Goal: Task Accomplishment & Management: Use online tool/utility

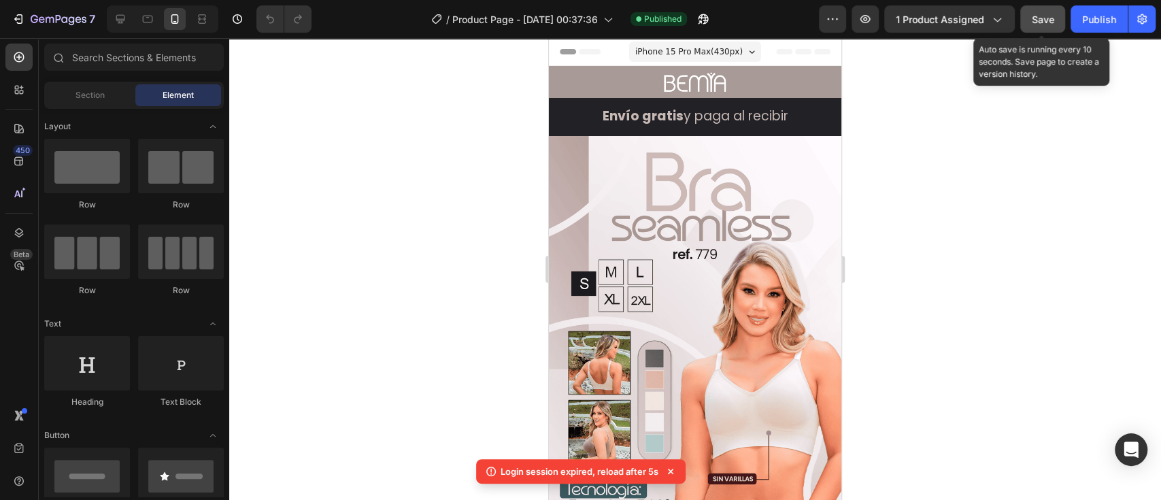
click at [1052, 25] on div "Save" at bounding box center [1043, 19] width 22 height 14
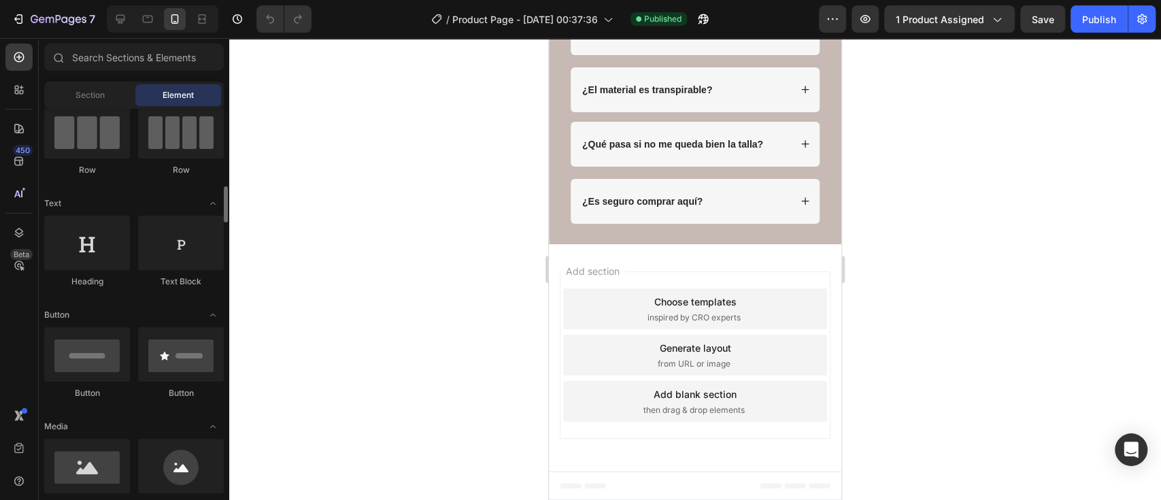
scroll to position [181, 0]
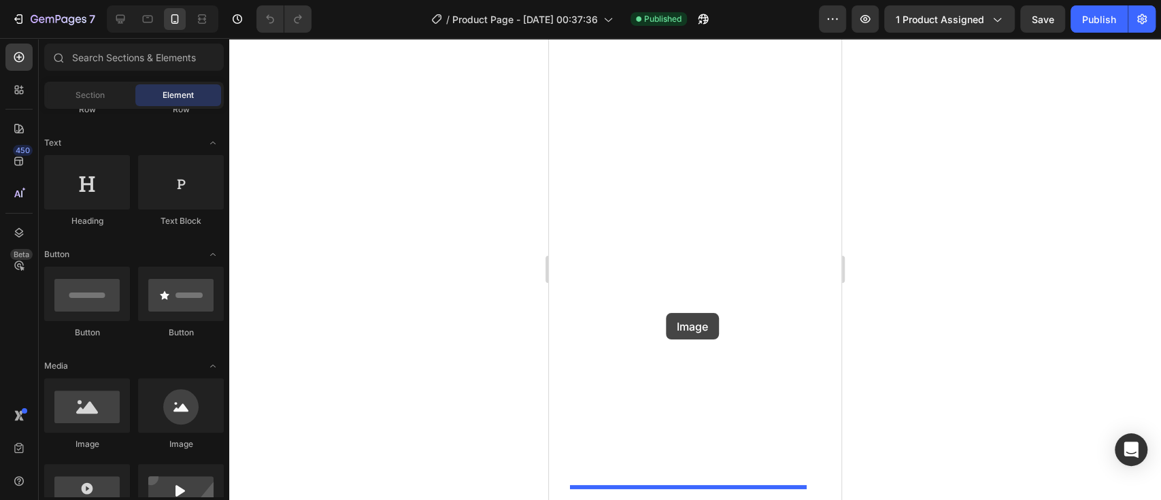
drag, startPoint x: 635, startPoint y: 465, endPoint x: 666, endPoint y: 313, distance: 154.9
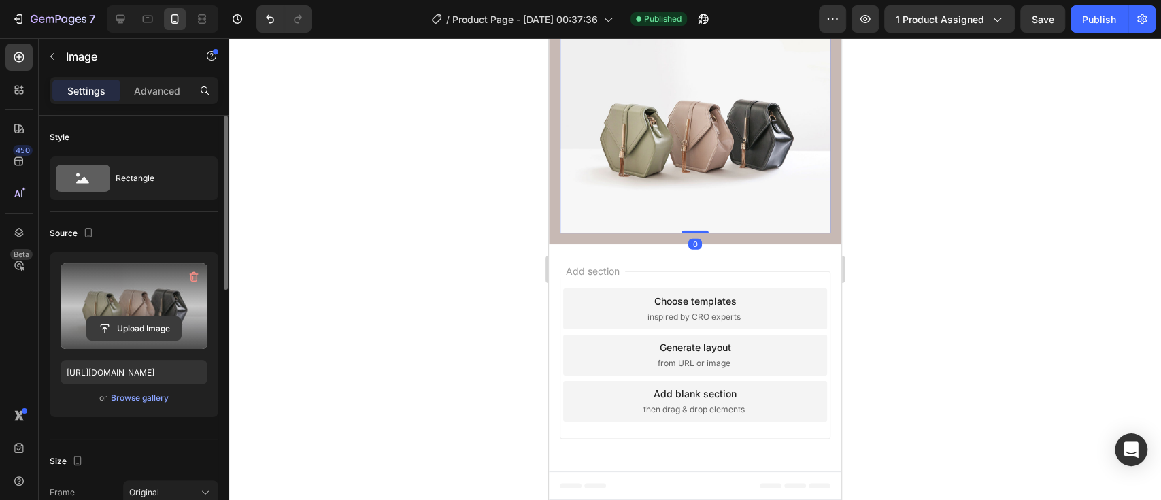
click at [135, 329] on input "file" at bounding box center [134, 328] width 94 height 23
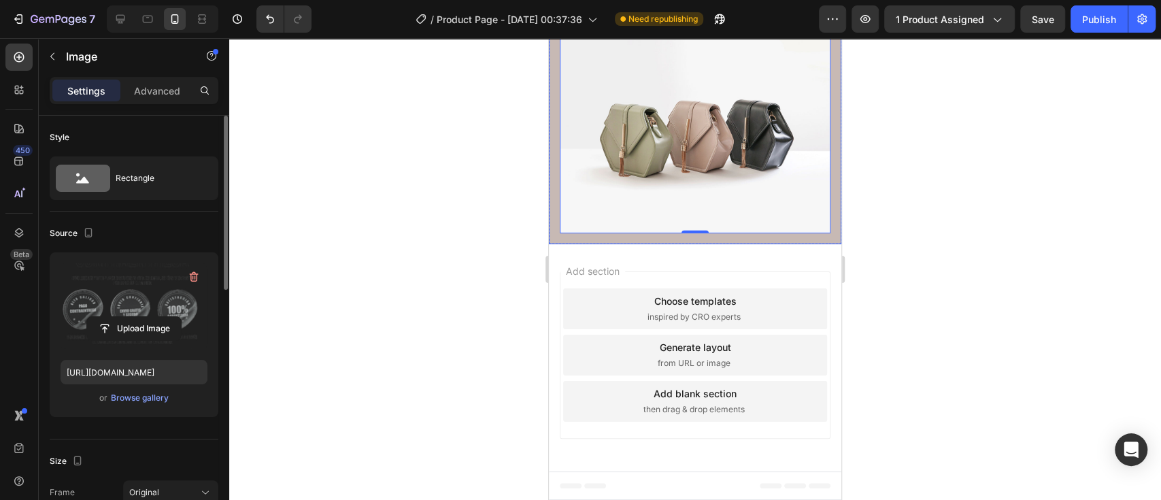
scroll to position [3883, 0]
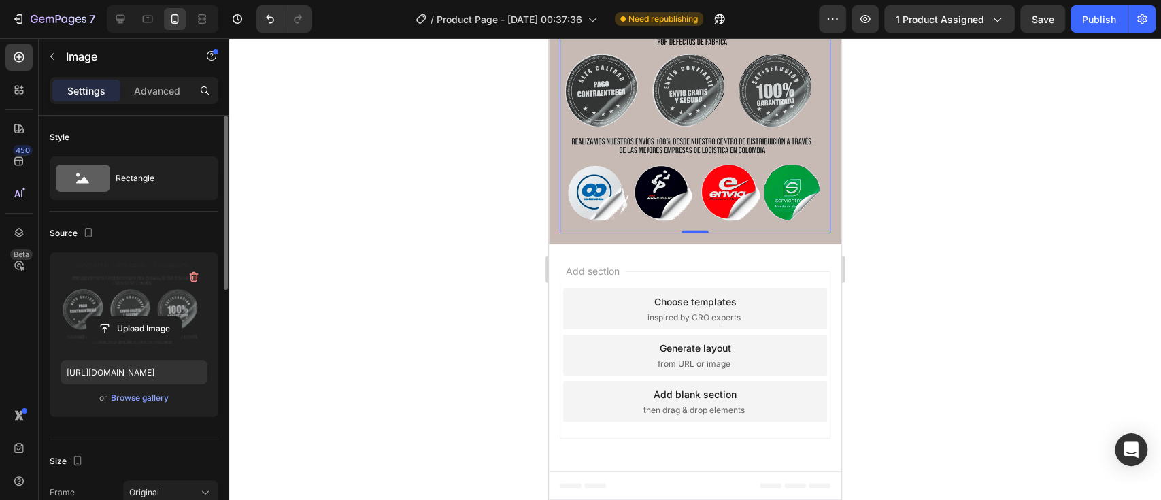
click at [142, 311] on label at bounding box center [134, 306] width 147 height 86
click at [142, 317] on input "file" at bounding box center [134, 328] width 94 height 23
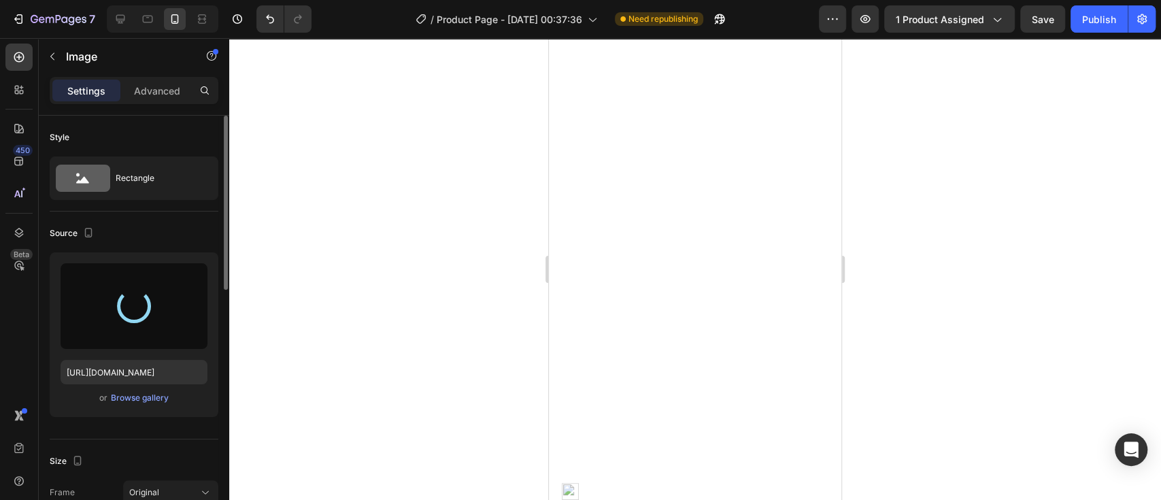
type input "[URL][DOMAIN_NAME]"
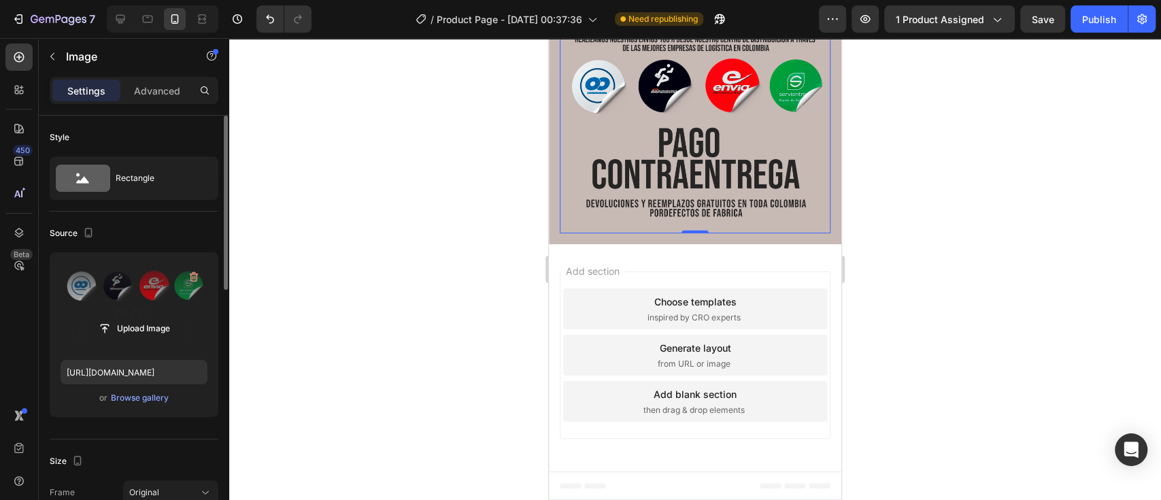
click at [634, 5] on icon at bounding box center [634, 1] width 7 height 10
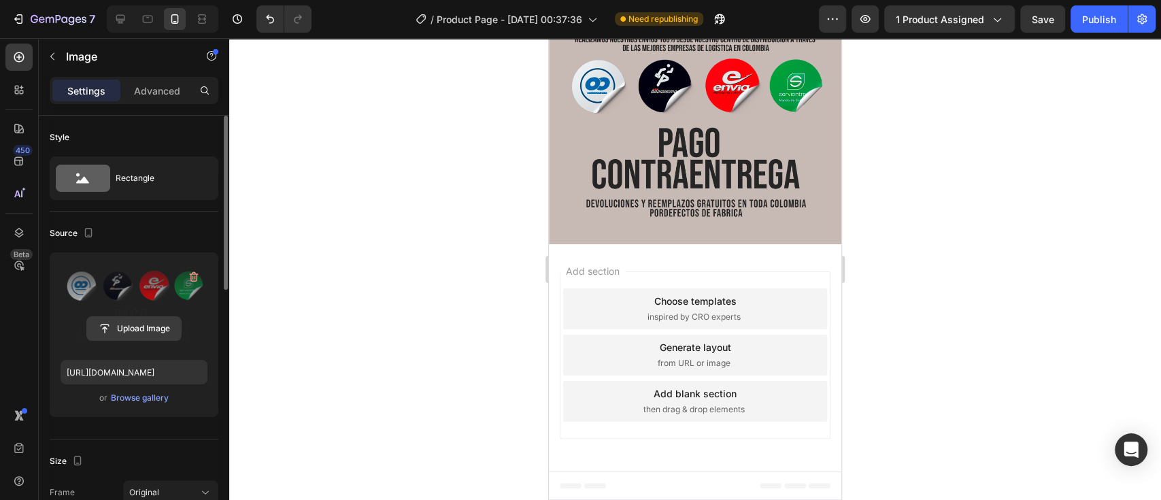
click at [158, 324] on input "file" at bounding box center [134, 328] width 94 height 23
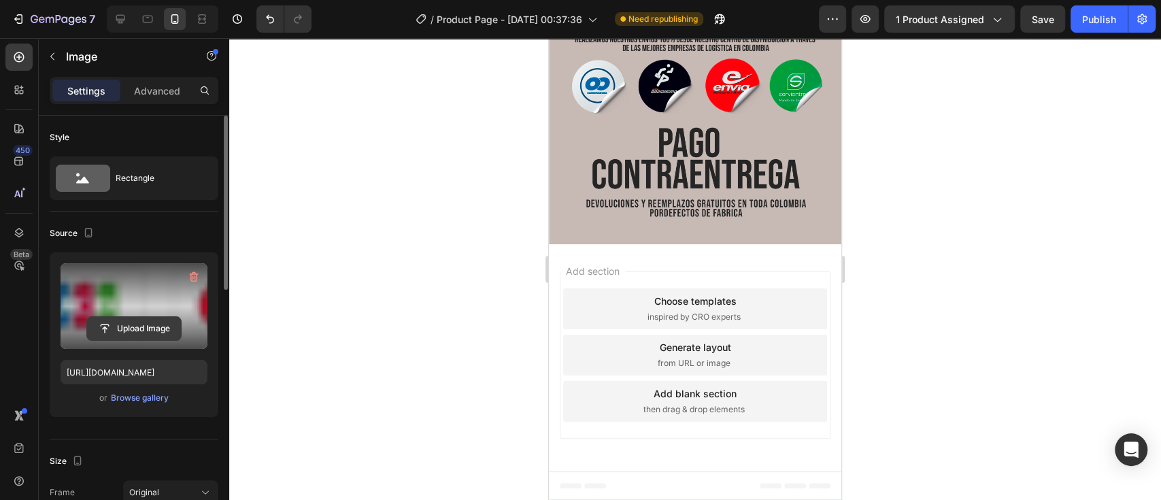
click at [121, 322] on input "file" at bounding box center [134, 328] width 94 height 23
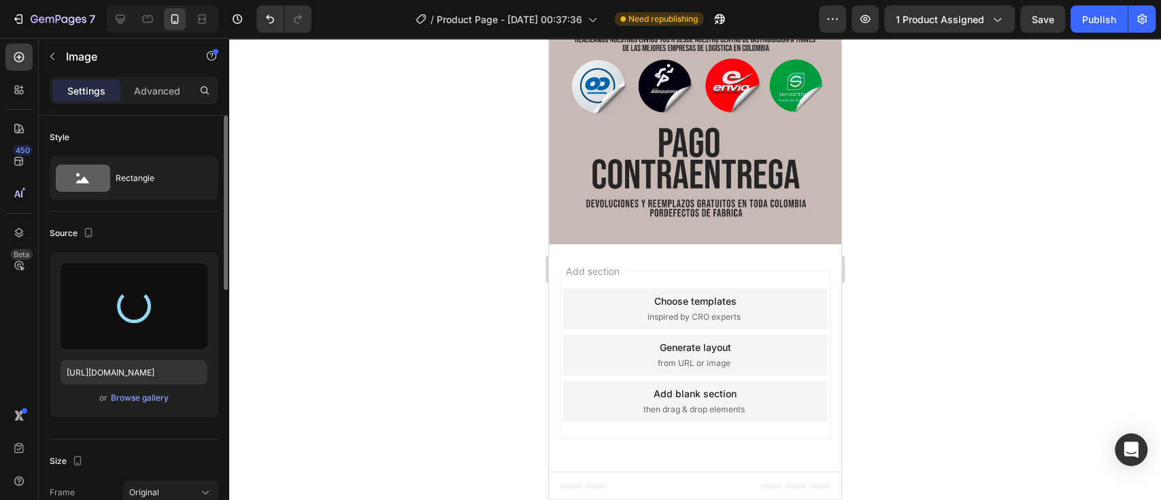
type input "[URL][DOMAIN_NAME]"
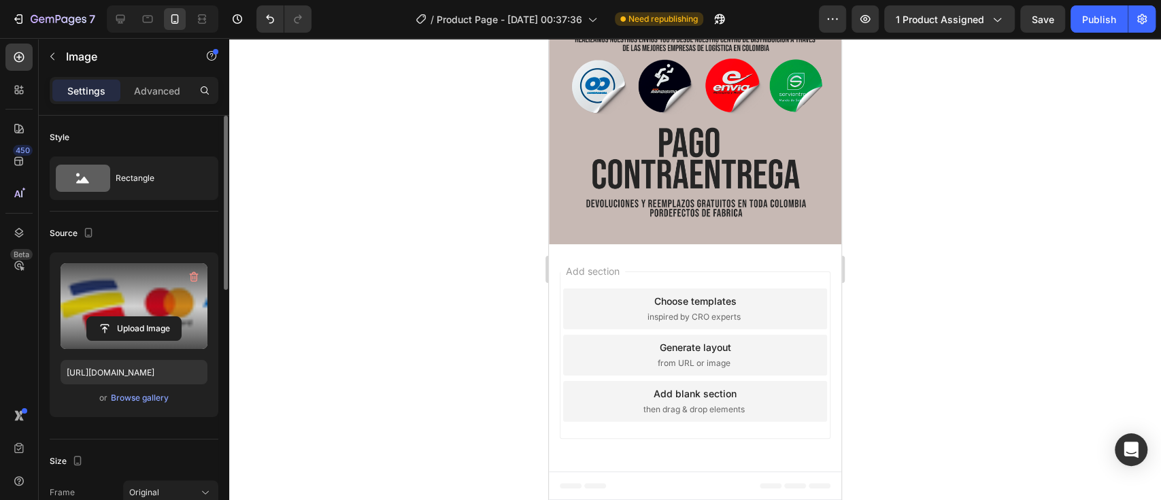
click at [885, 184] on div at bounding box center [695, 269] width 932 height 462
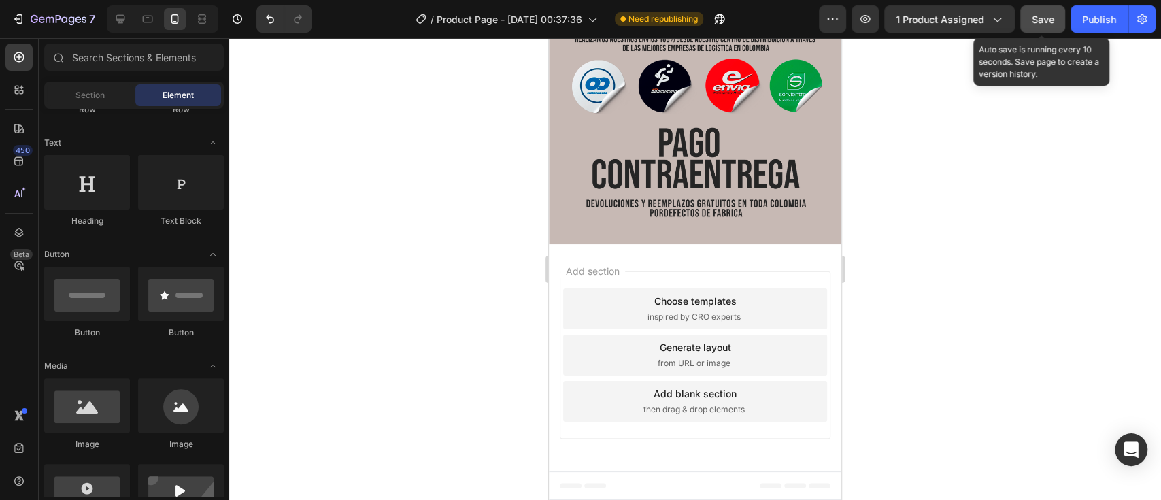
click at [1045, 27] on button "Save" at bounding box center [1042, 18] width 45 height 27
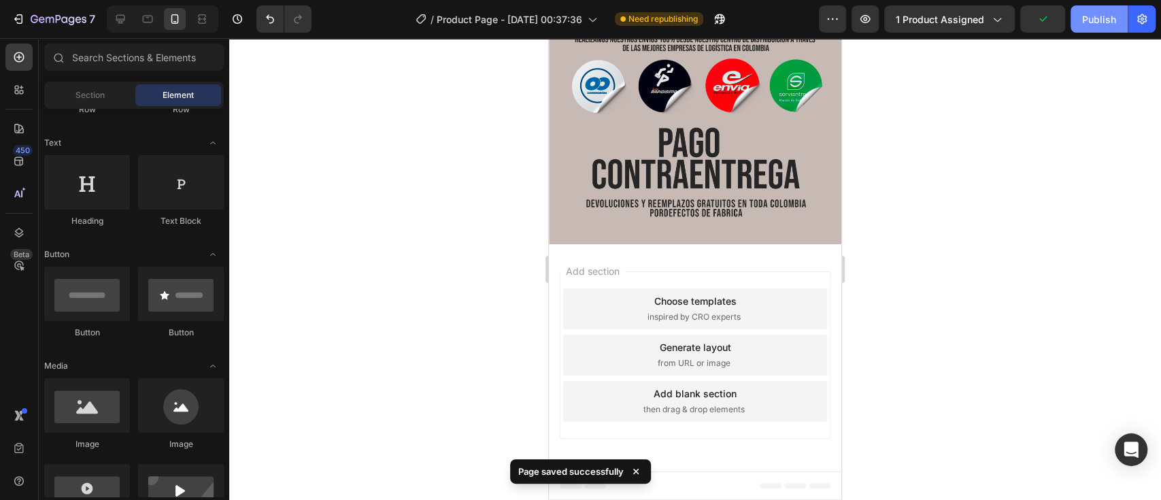
click at [1081, 22] on button "Publish" at bounding box center [1099, 18] width 57 height 27
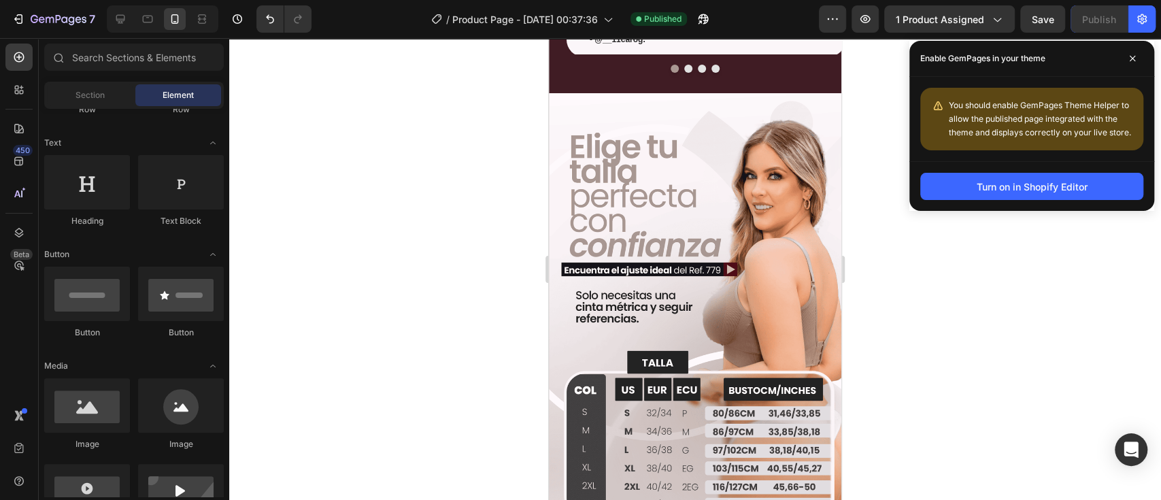
scroll to position [1284, 0]
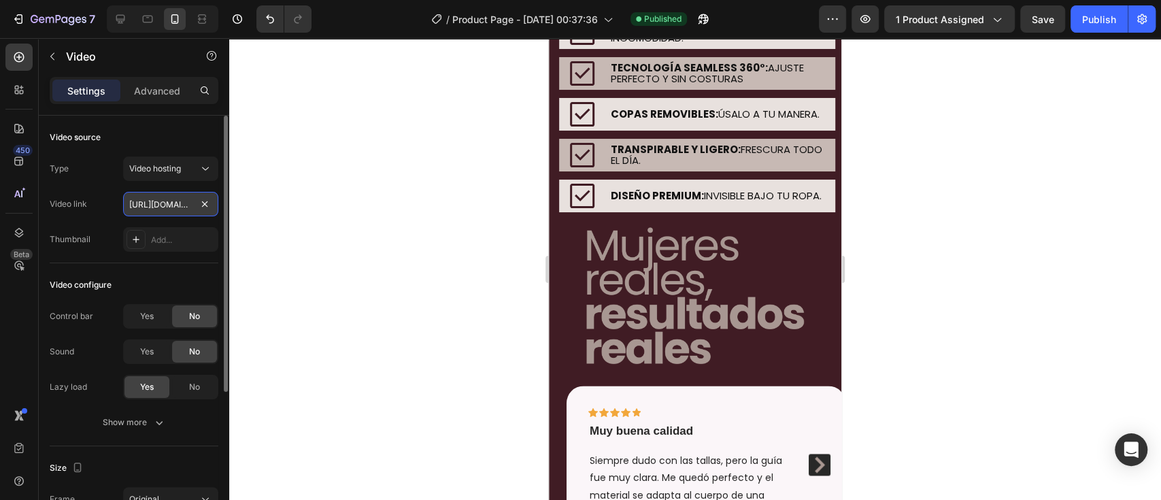
click at [158, 203] on input "[URL][DOMAIN_NAME]" at bounding box center [170, 204] width 95 height 24
paste input "334b5176b0594e42aff71d916bdde5d4"
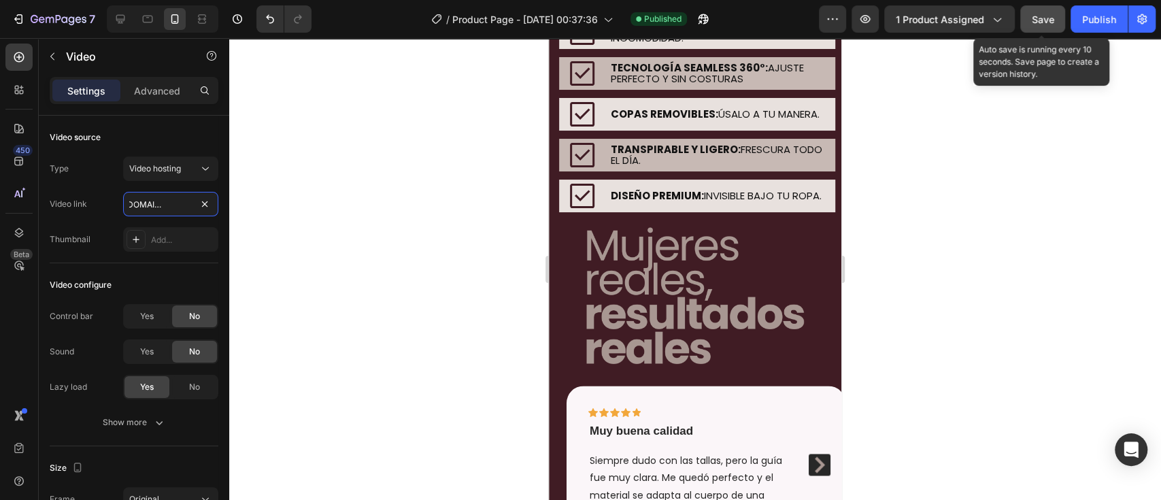
type input "[URL][DOMAIN_NAME]"
click at [1047, 14] on span "Save" at bounding box center [1043, 20] width 22 height 12
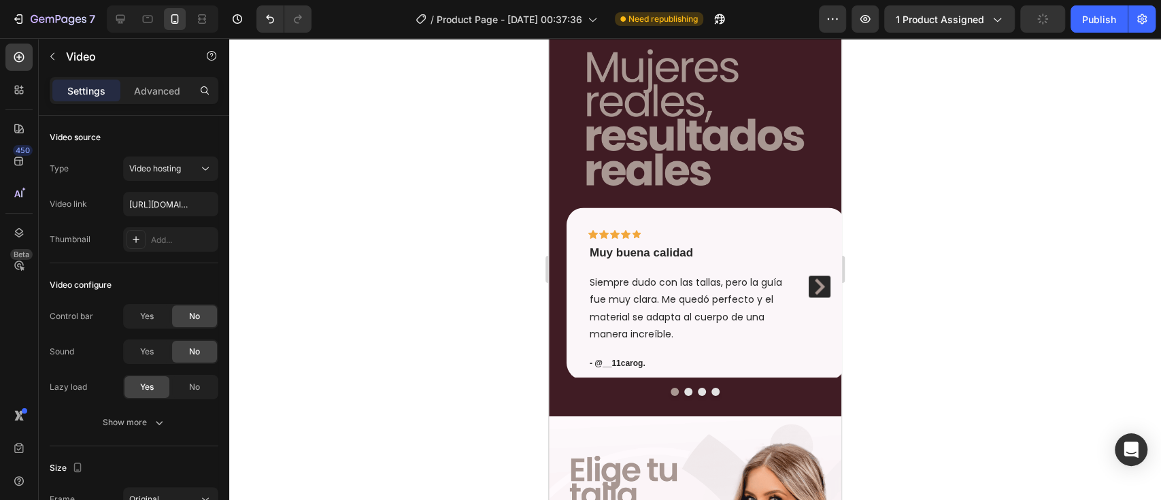
scroll to position [1464, 0]
